Goal: Information Seeking & Learning: Learn about a topic

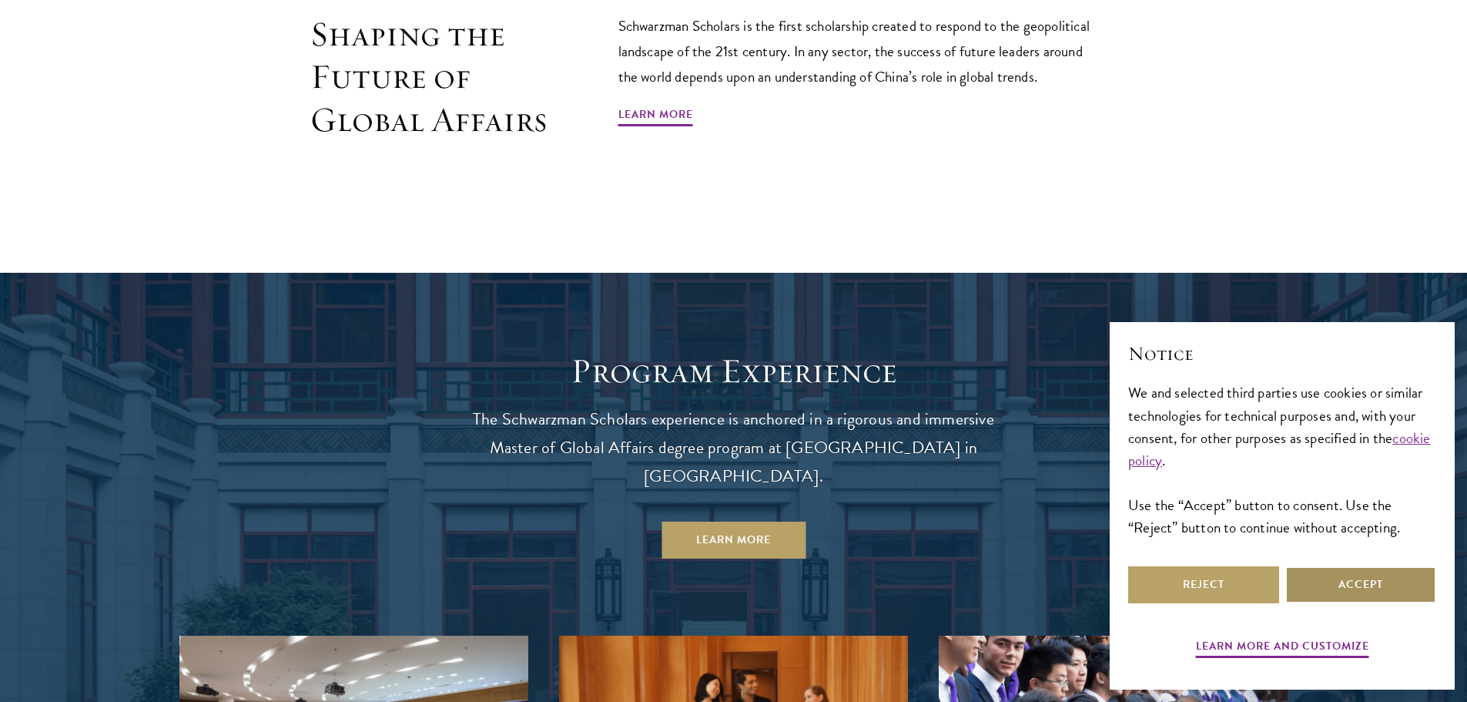
click at [1379, 588] on button "Accept" at bounding box center [1360, 584] width 151 height 37
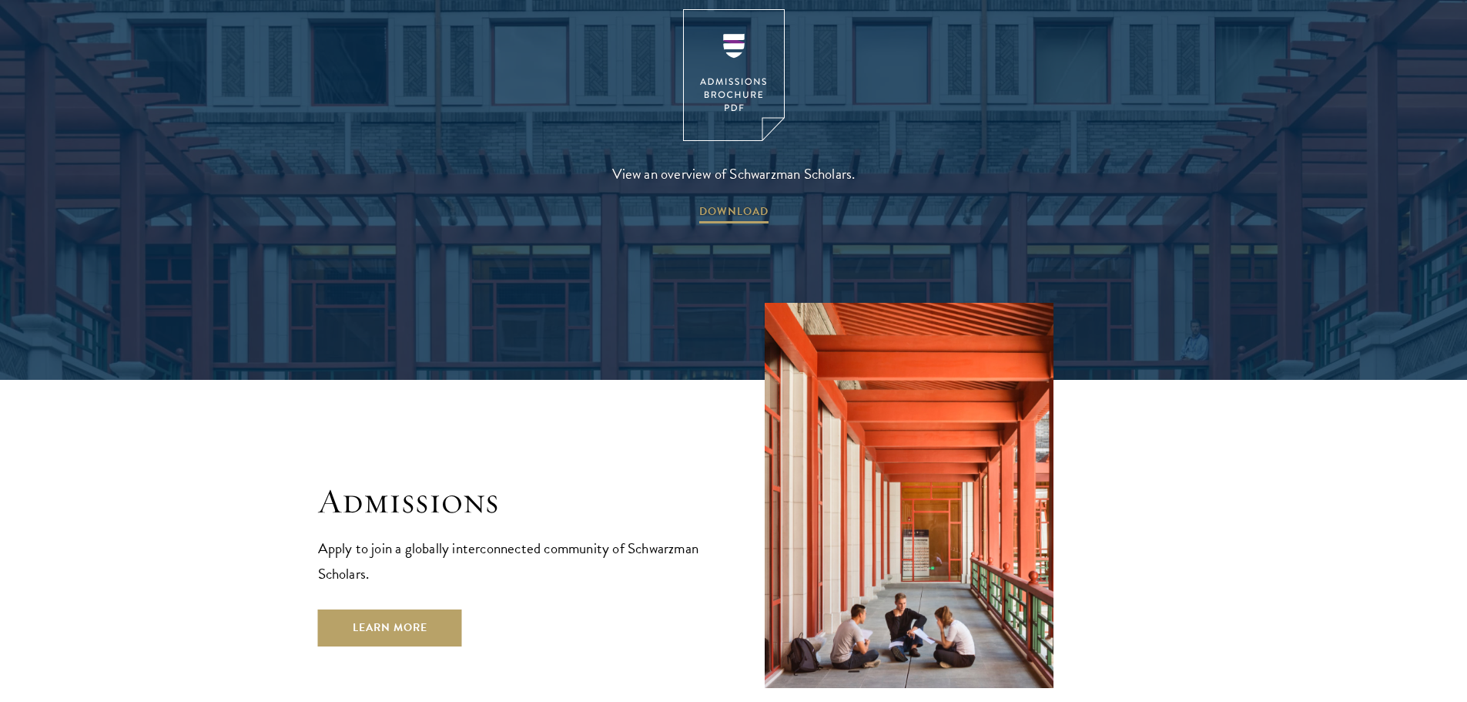
scroll to position [2465, 0]
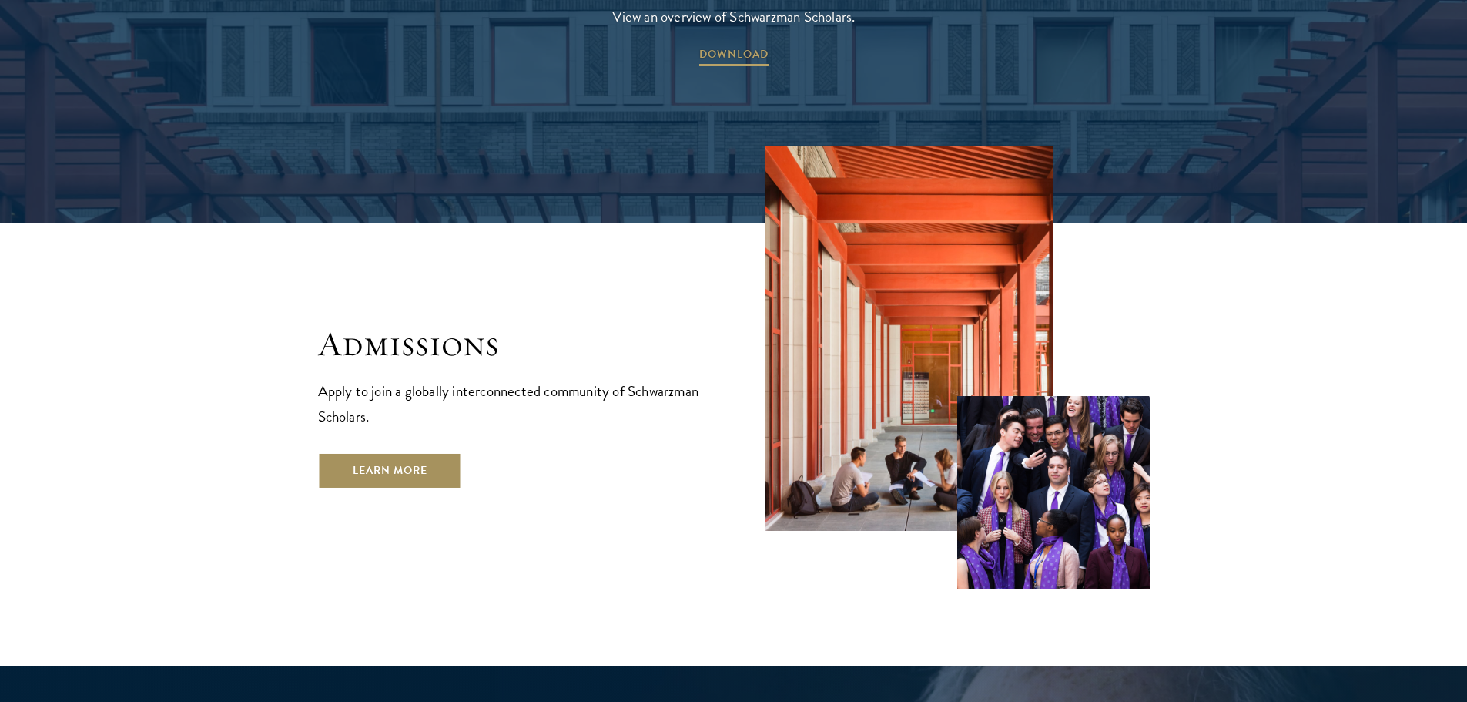
click at [418, 452] on link "Learn More" at bounding box center [390, 470] width 144 height 37
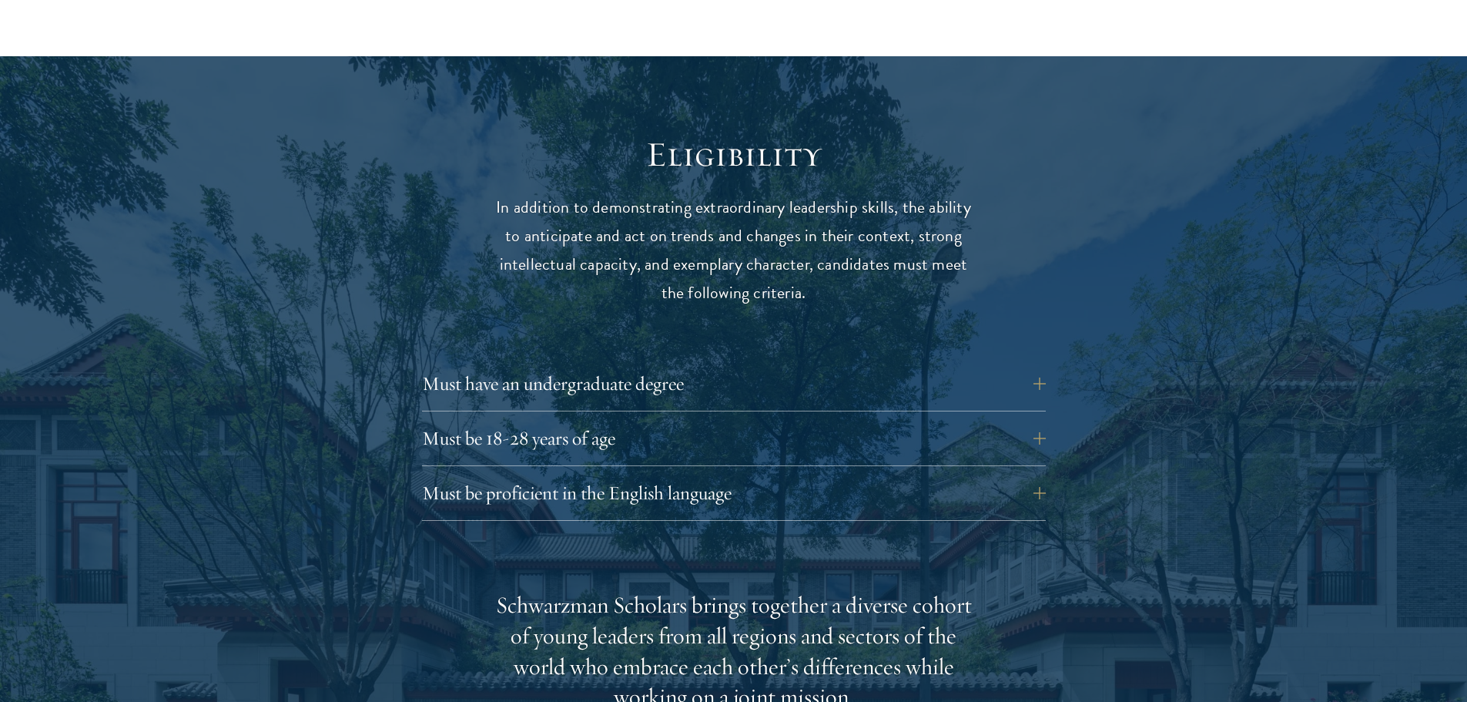
scroll to position [2002, 0]
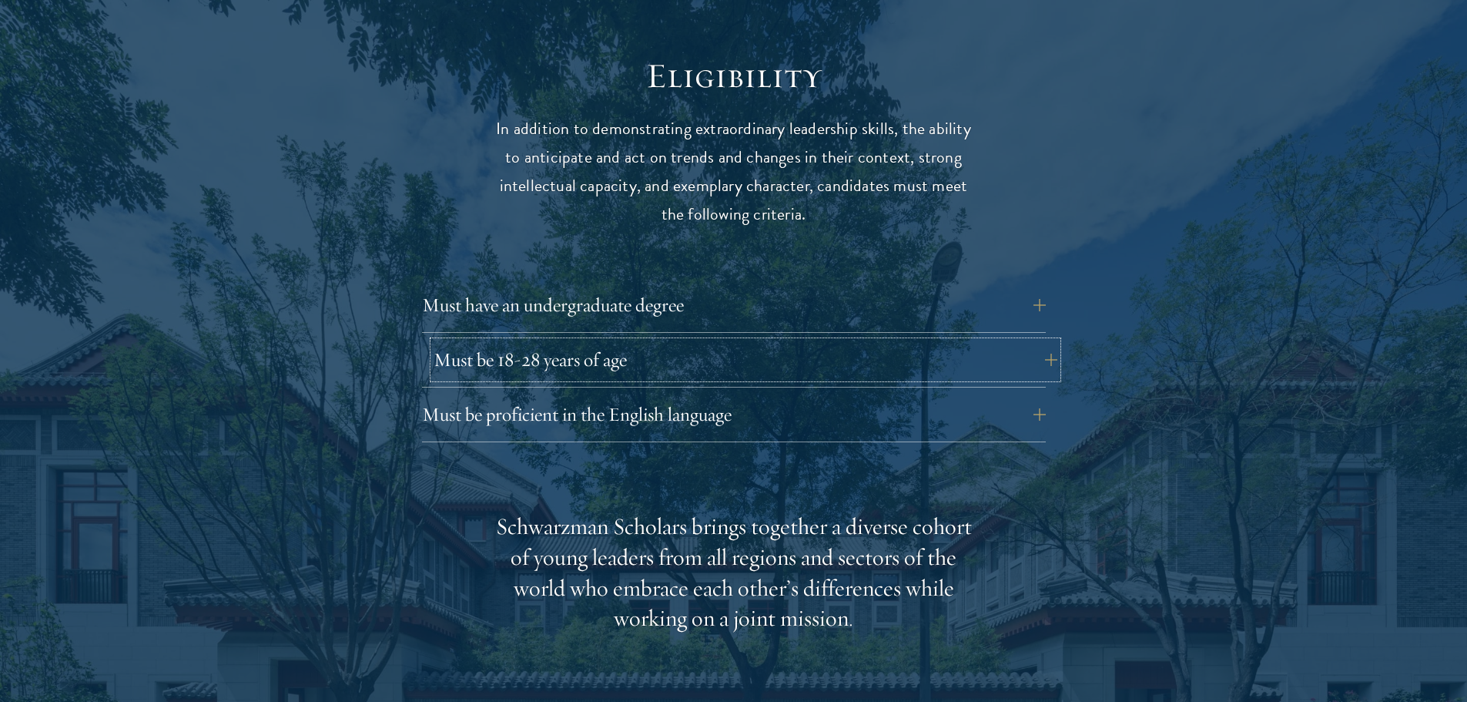
click at [587, 341] on button "Must be 18-28 years of age" at bounding box center [746, 359] width 624 height 37
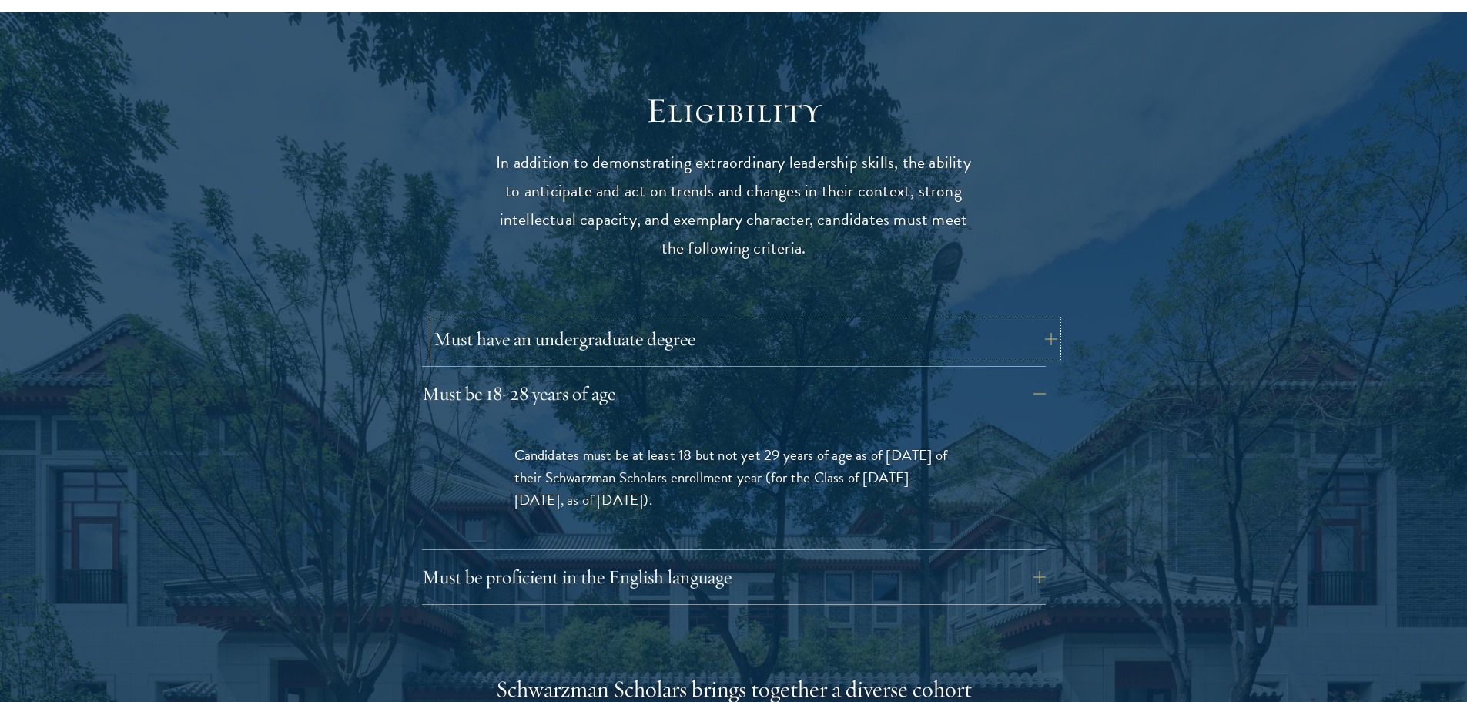
click at [564, 320] on button "Must have an undergraduate degree" at bounding box center [746, 338] width 624 height 37
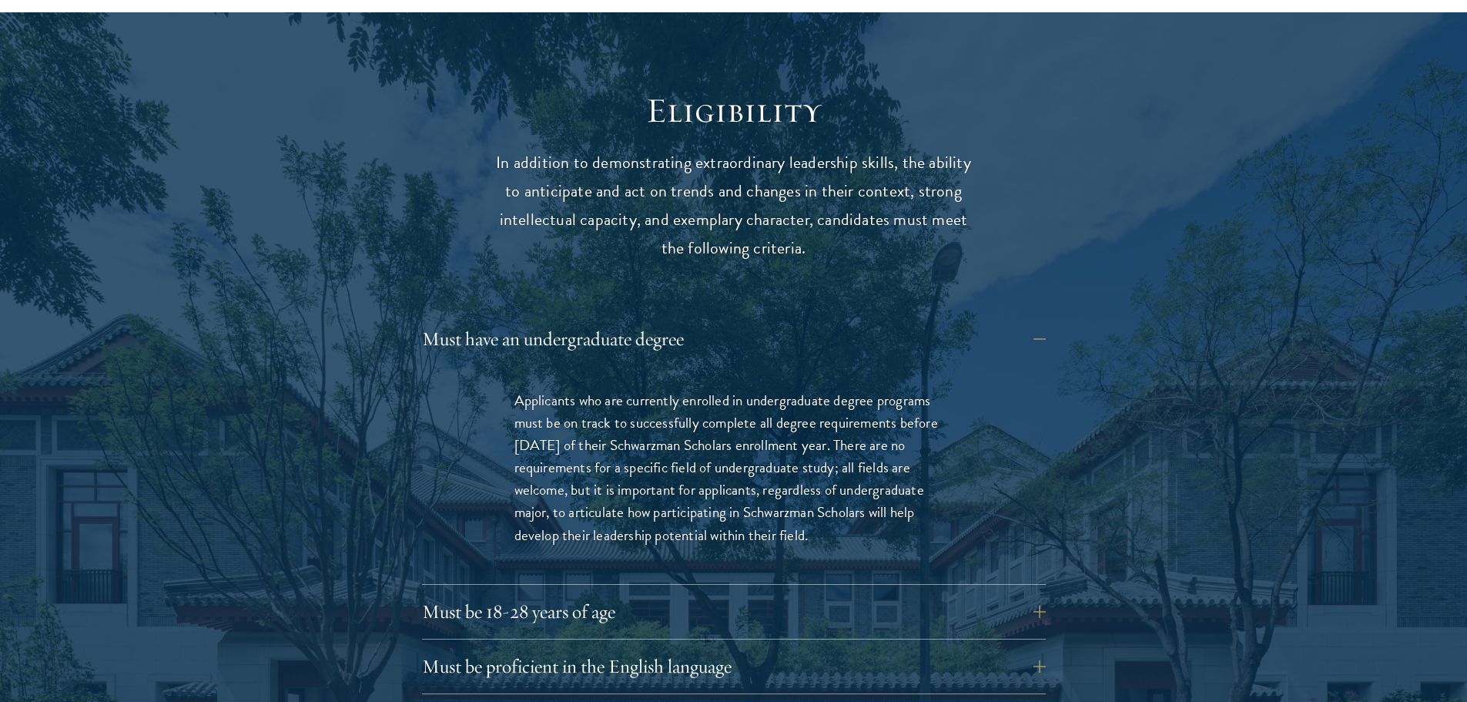
click at [502, 524] on div "Must have an undergraduate degree Applicants who are currently enrolled in unde…" at bounding box center [734, 507] width 624 height 374
click at [506, 593] on button "Must be 18-28 years of age" at bounding box center [746, 611] width 624 height 37
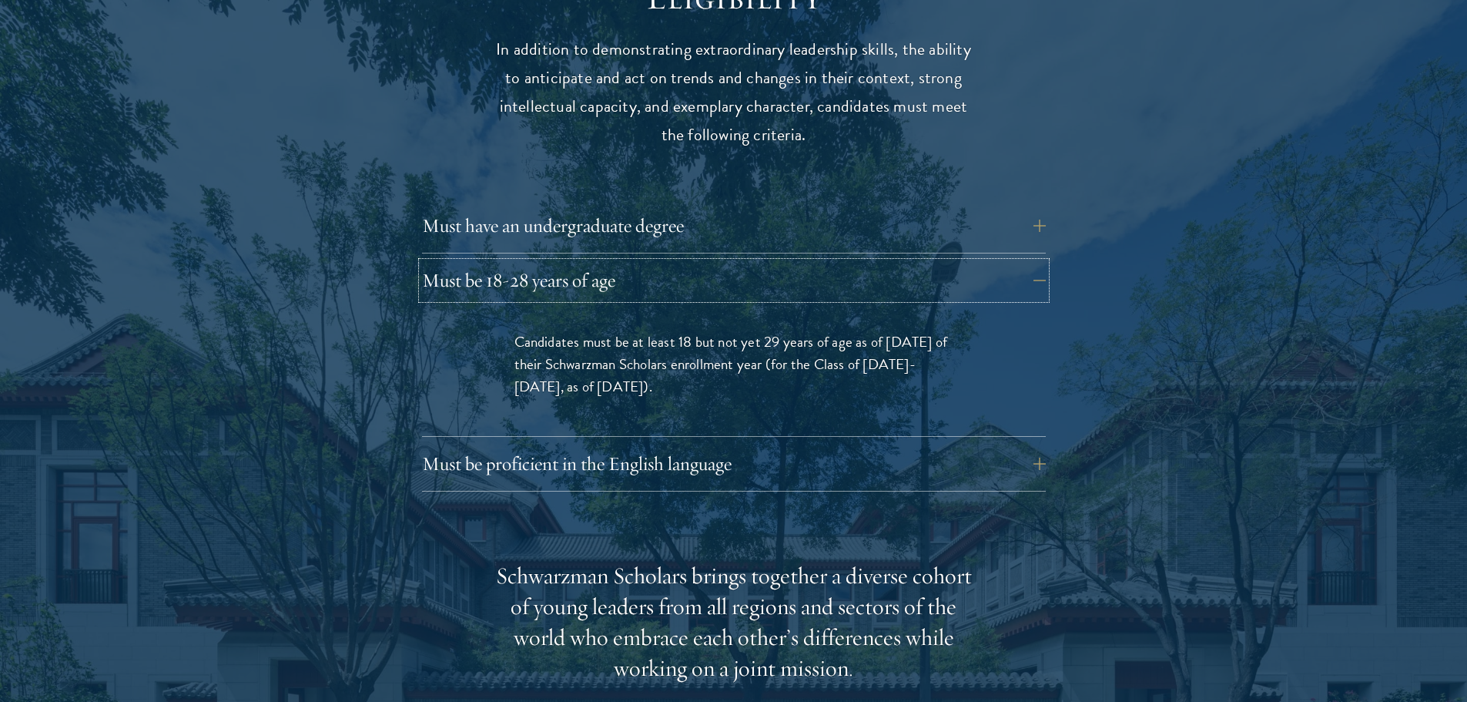
scroll to position [2157, 0]
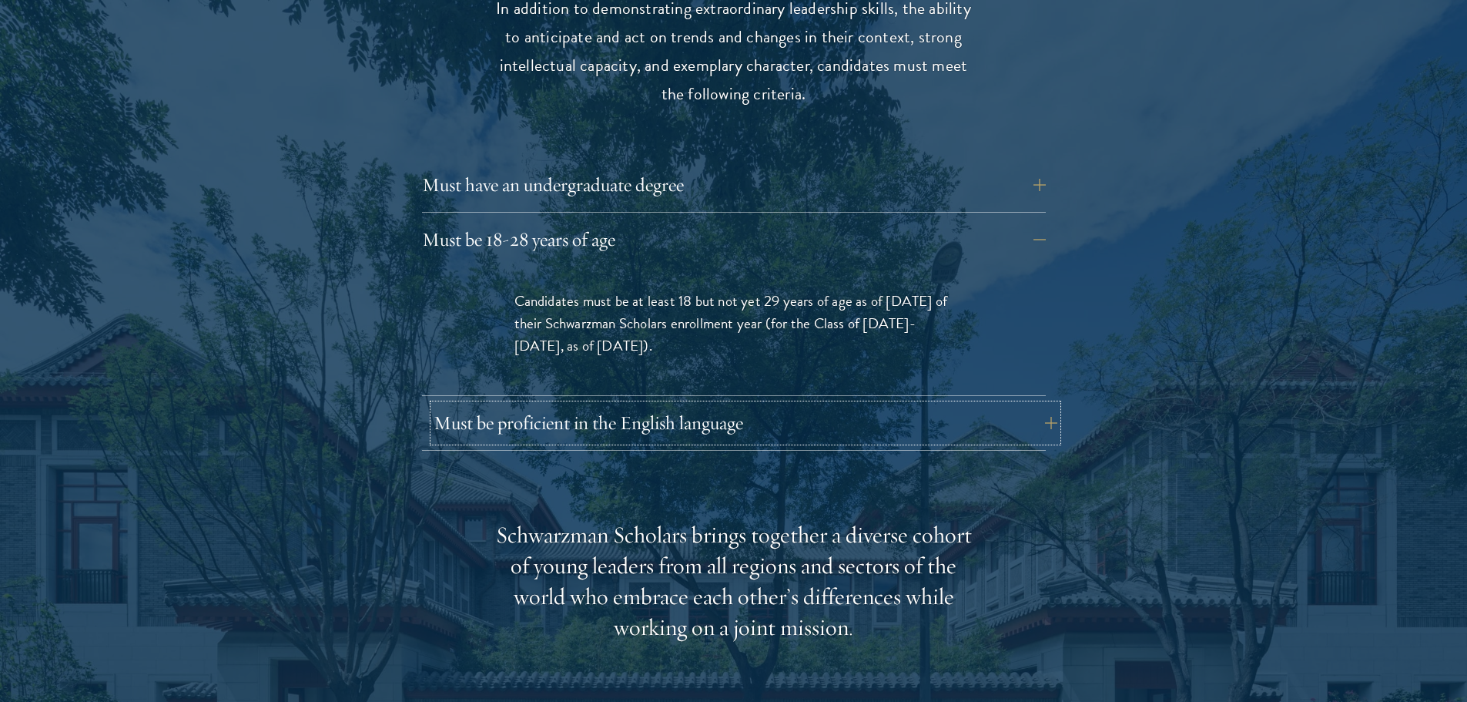
click at [570, 404] on button "Must be proficient in the English language" at bounding box center [746, 422] width 624 height 37
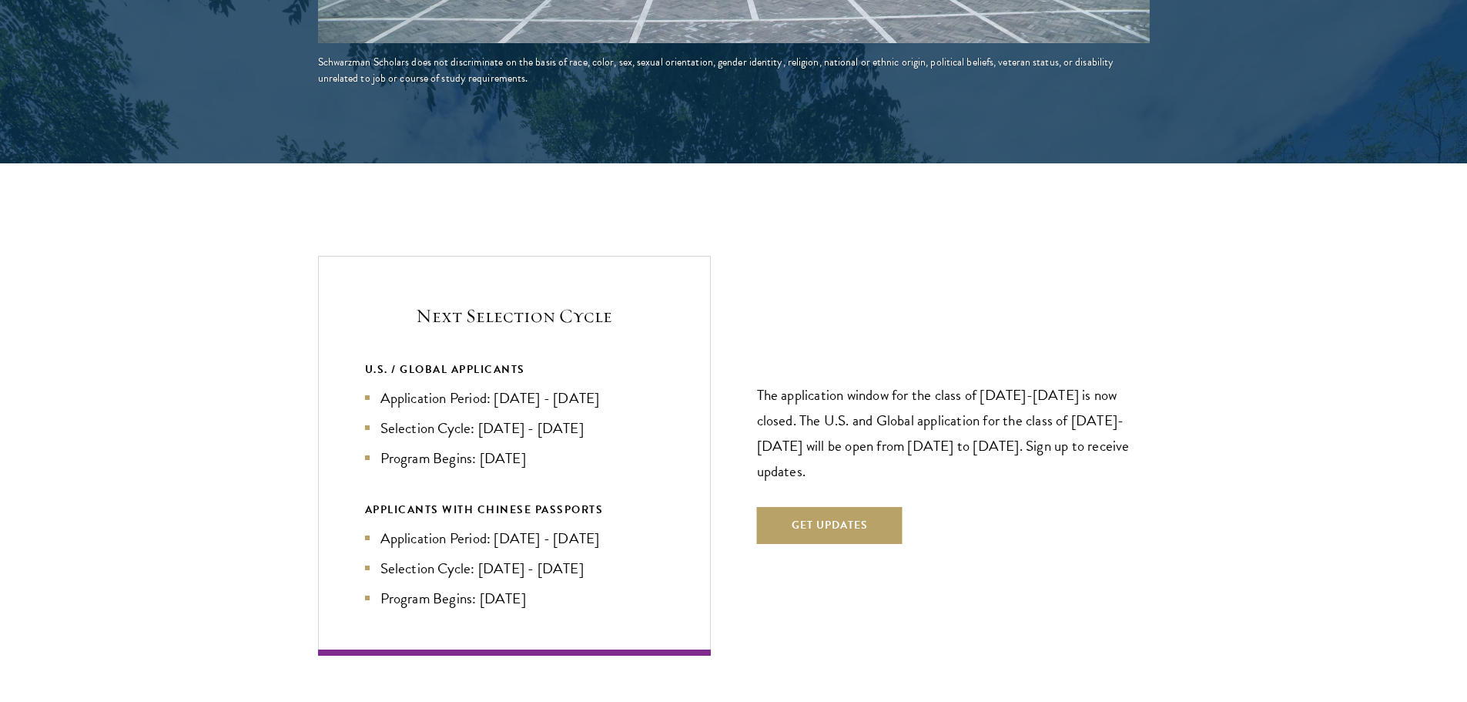
scroll to position [3543, 0]
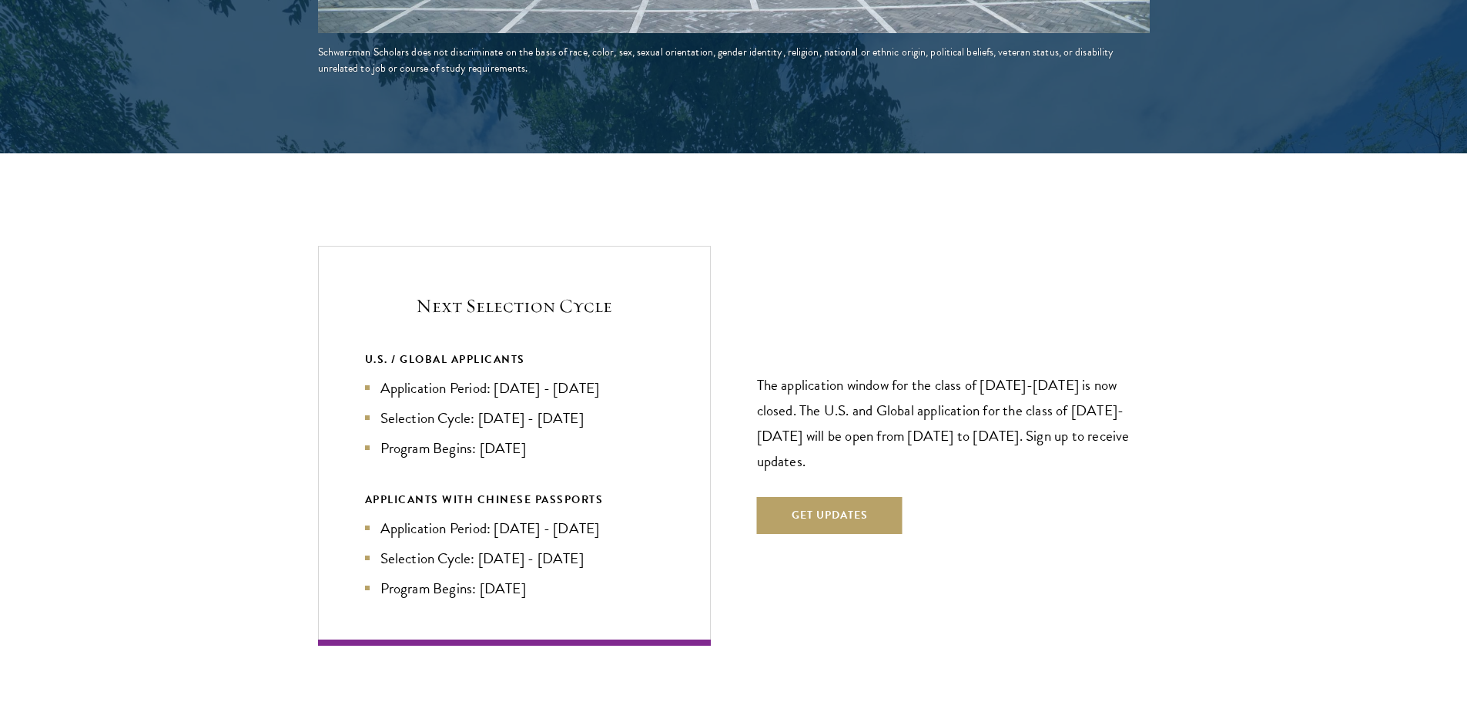
drag, startPoint x: 421, startPoint y: 238, endPoint x: 602, endPoint y: 517, distance: 332.4
click at [602, 517] on div "Next Selection Cycle U.S. / GLOBAL APPLICANTS Application Period: Apr 2026 - Se…" at bounding box center [514, 446] width 393 height 400
click at [184, 479] on section "Next Selection Cycle U.S. / GLOBAL APPLICANTS Application Period: Apr 2026 - Se…" at bounding box center [733, 446] width 1467 height 400
click at [350, 396] on div "Next Selection Cycle U.S. / GLOBAL APPLICANTS Application Period: Apr 2026 - Se…" at bounding box center [514, 446] width 393 height 400
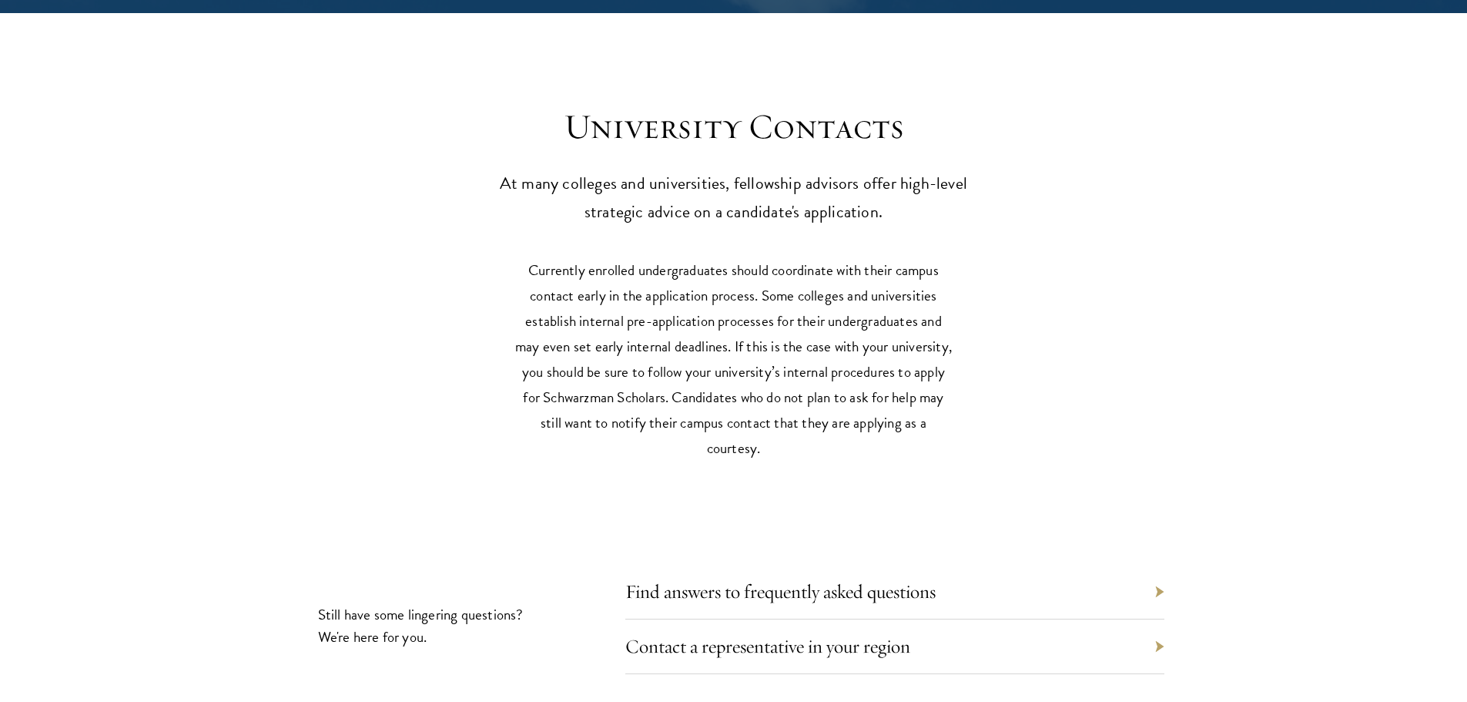
scroll to position [7009, 0]
